Goal: Check status: Check status

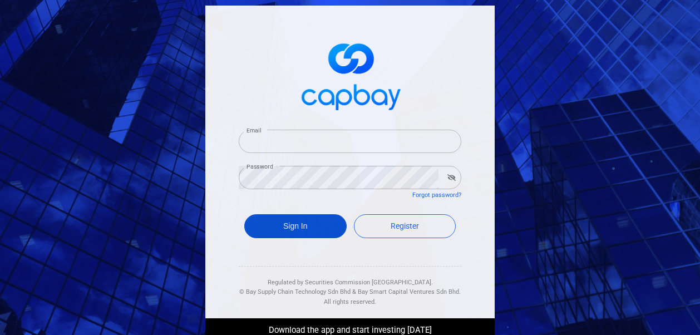
type input "[EMAIL_ADDRESS][DOMAIN_NAME]"
click at [275, 229] on button "Sign In" at bounding box center [295, 226] width 102 height 24
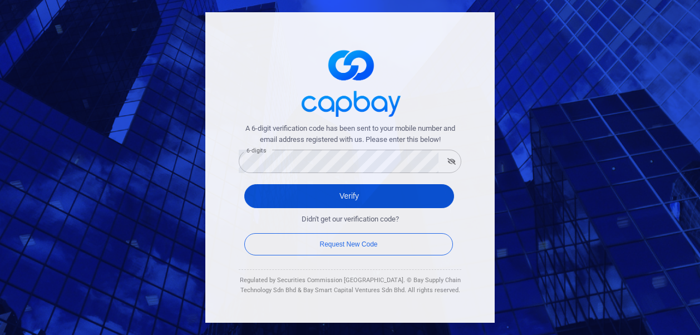
click at [286, 199] on button "Verify" at bounding box center [349, 196] width 210 height 24
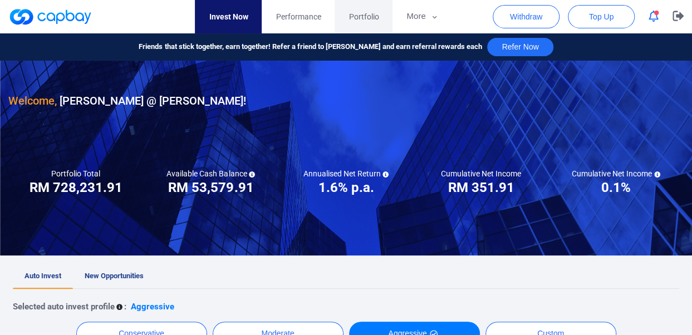
click at [359, 18] on span "Portfolio" at bounding box center [364, 17] width 30 height 12
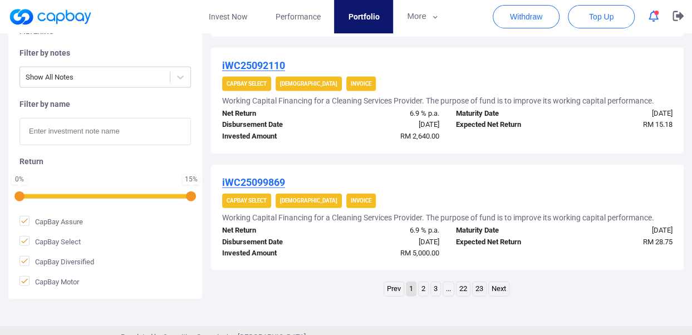
scroll to position [1225, 0]
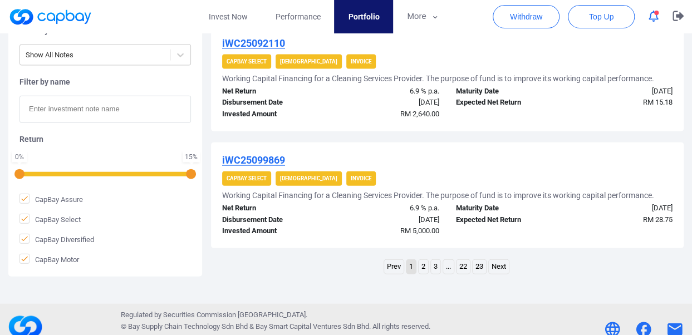
click at [421, 268] on link "2" at bounding box center [423, 267] width 9 height 14
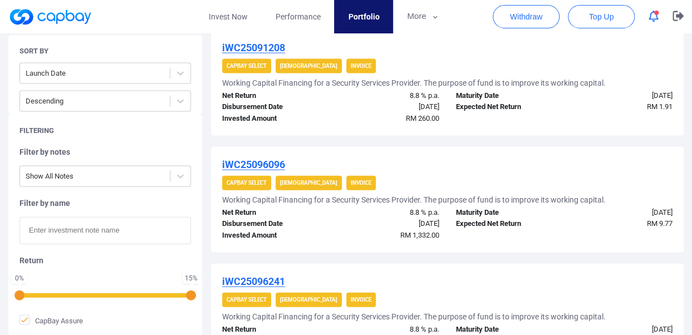
scroll to position [1229, 0]
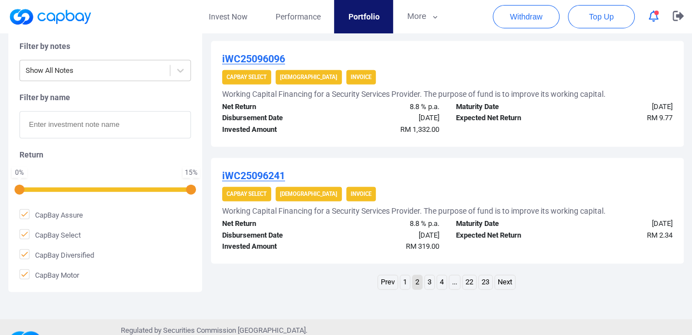
click at [429, 287] on link "3" at bounding box center [429, 283] width 9 height 14
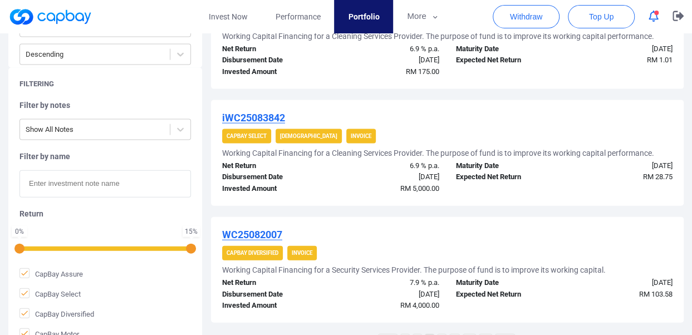
scroll to position [1228, 0]
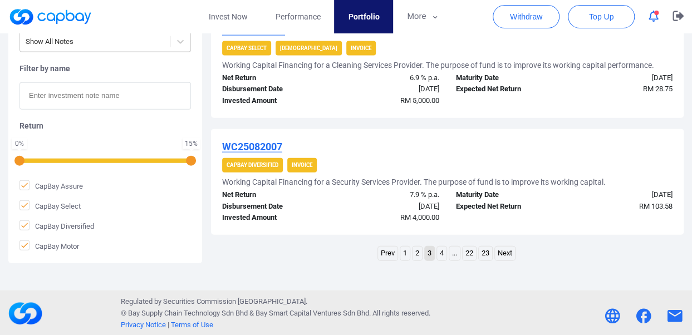
click at [416, 251] on link "2" at bounding box center [417, 254] width 9 height 14
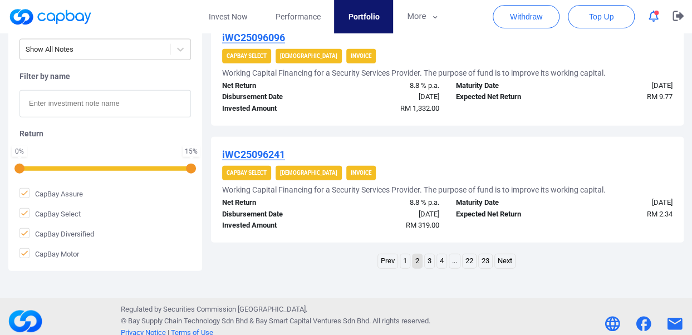
scroll to position [1258, 0]
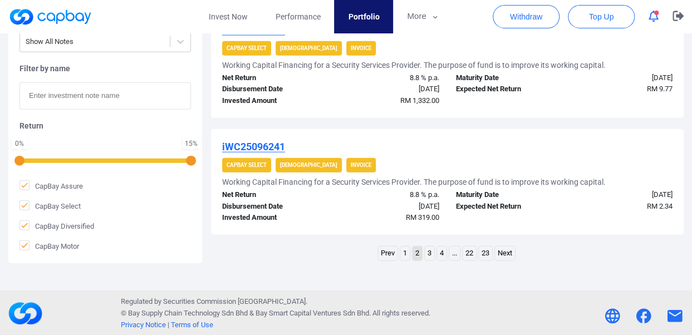
click at [405, 252] on link "1" at bounding box center [404, 254] width 9 height 14
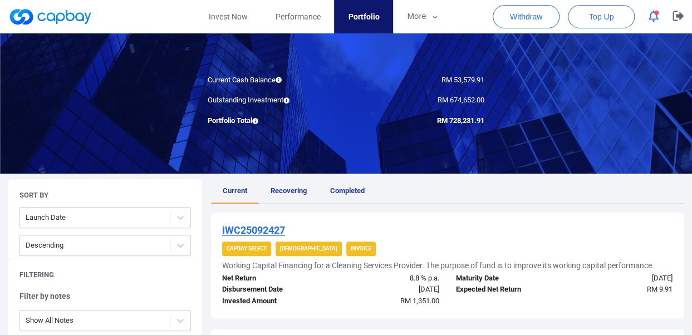
scroll to position [80, 0]
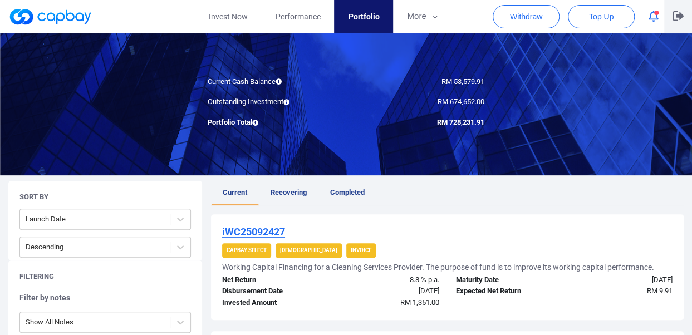
click at [676, 17] on icon "button" at bounding box center [678, 16] width 11 height 10
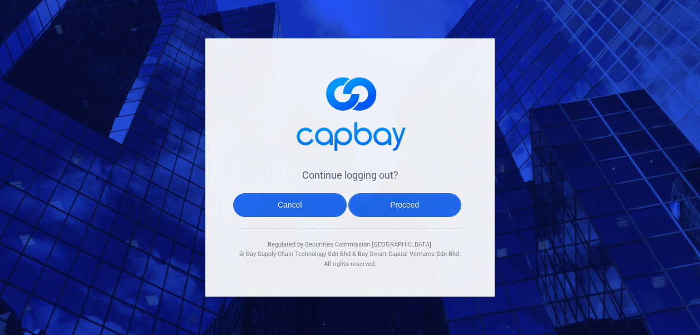
click at [391, 203] on button "Proceed" at bounding box center [406, 205] width 114 height 24
